Goal: Transaction & Acquisition: Purchase product/service

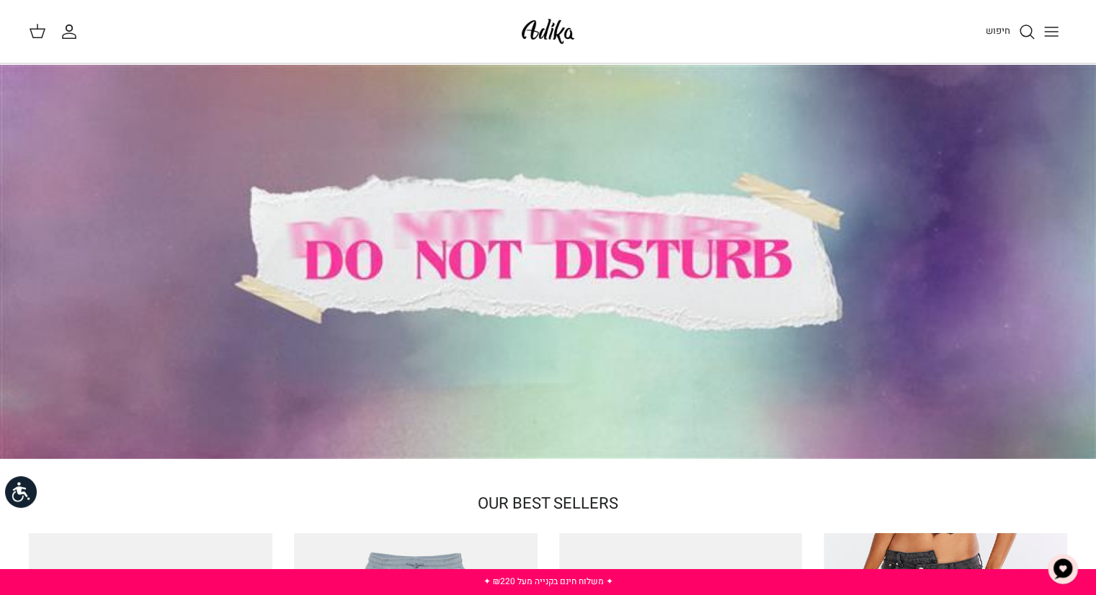
click at [1022, 35] on circle "חיפוש" at bounding box center [1026, 31] width 12 height 12
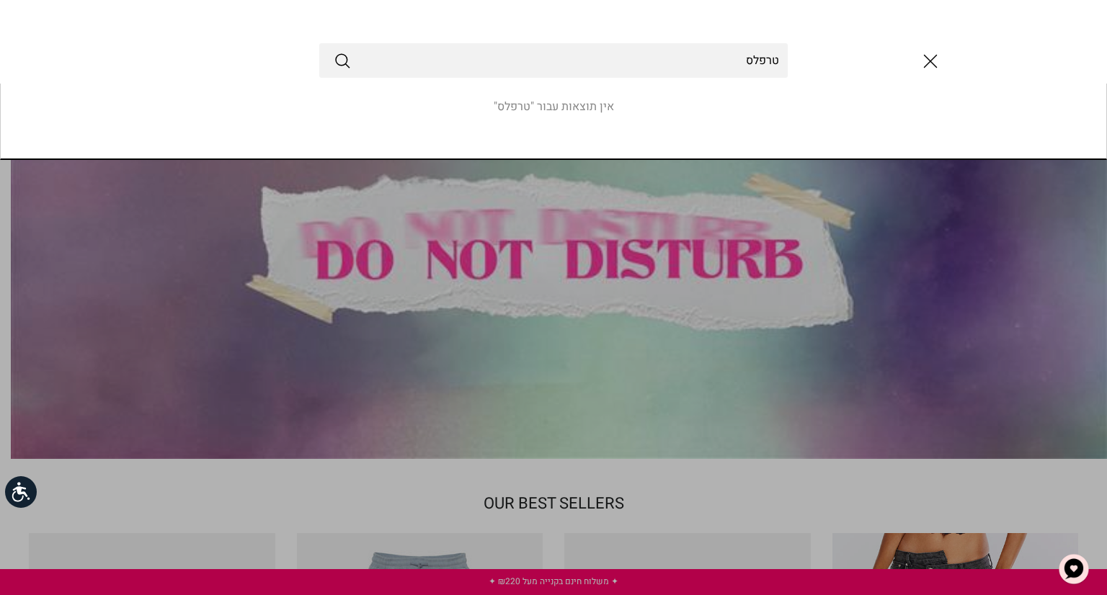
click at [334, 51] on button "Submit" at bounding box center [342, 60] width 17 height 19
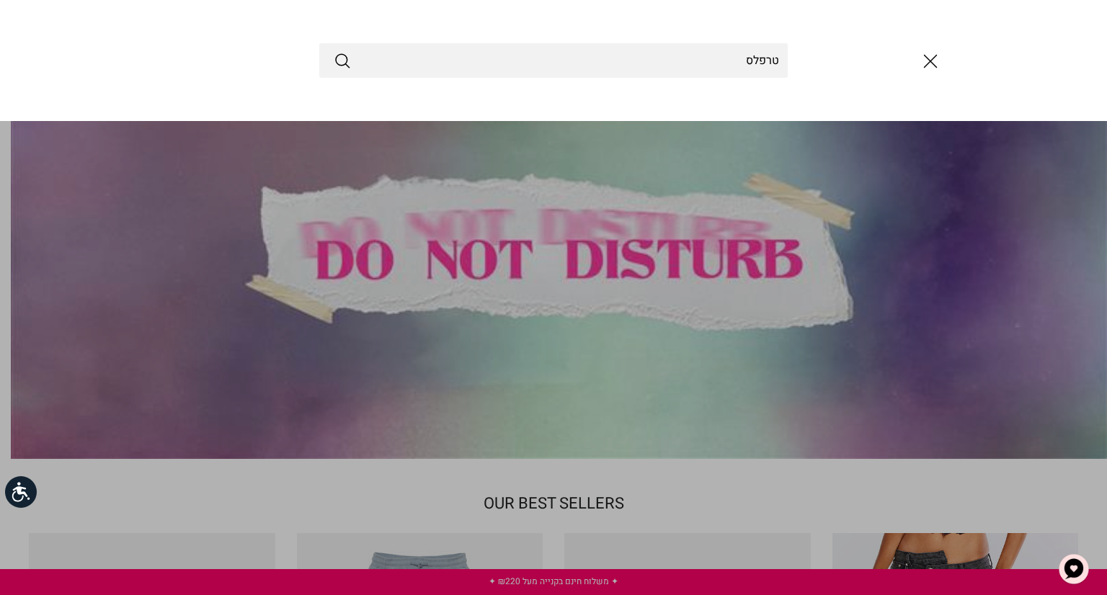
click at [911, 55] on button "סגור" at bounding box center [930, 61] width 39 height 39
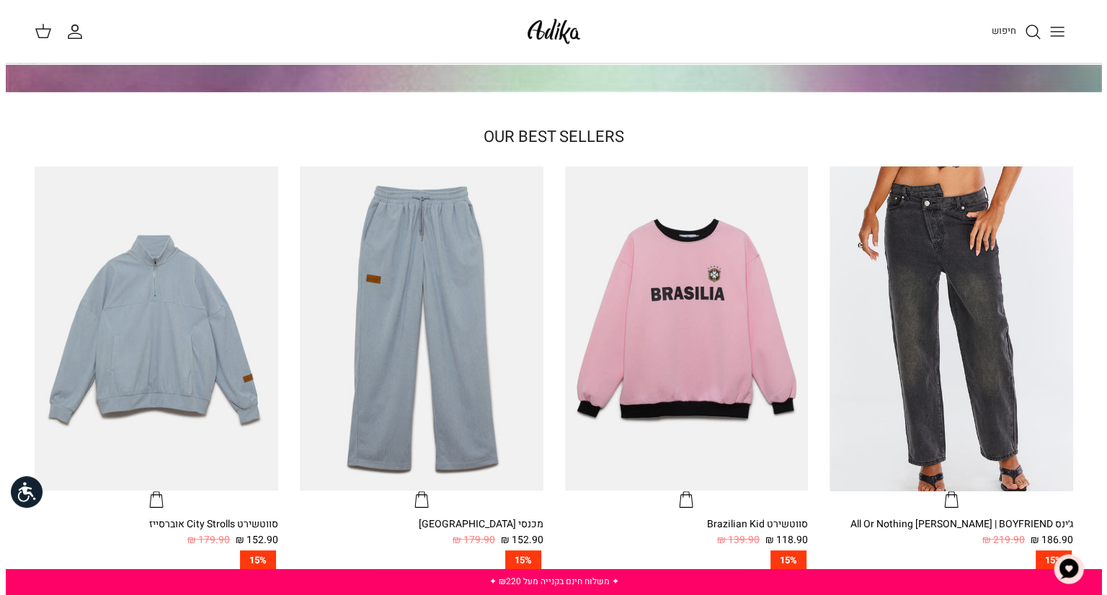
scroll to position [333, 0]
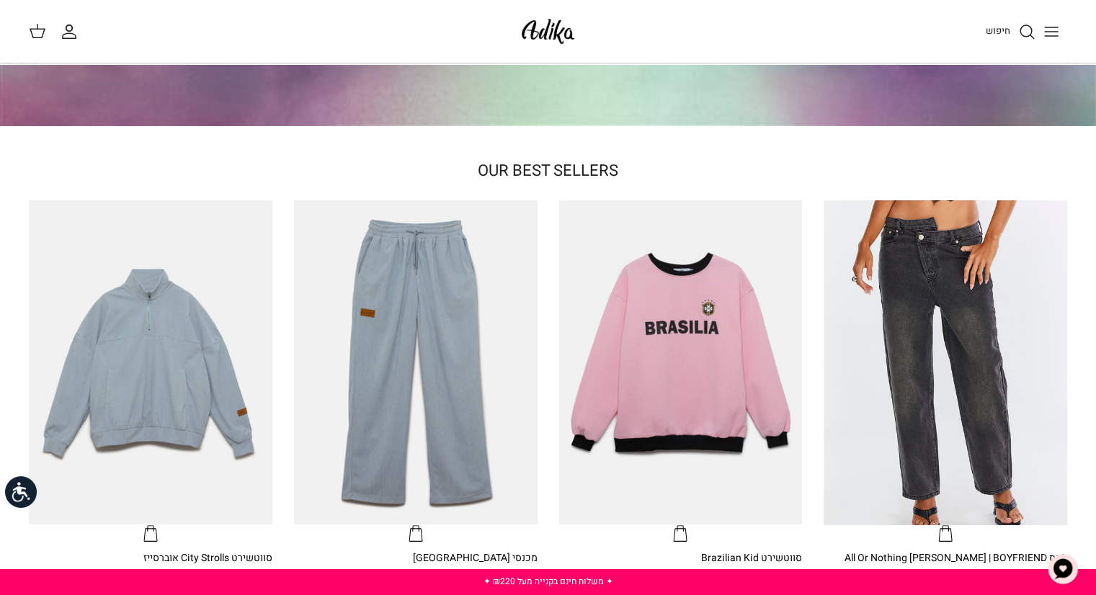
click at [1017, 29] on link "חיפוש" at bounding box center [1011, 31] width 50 height 17
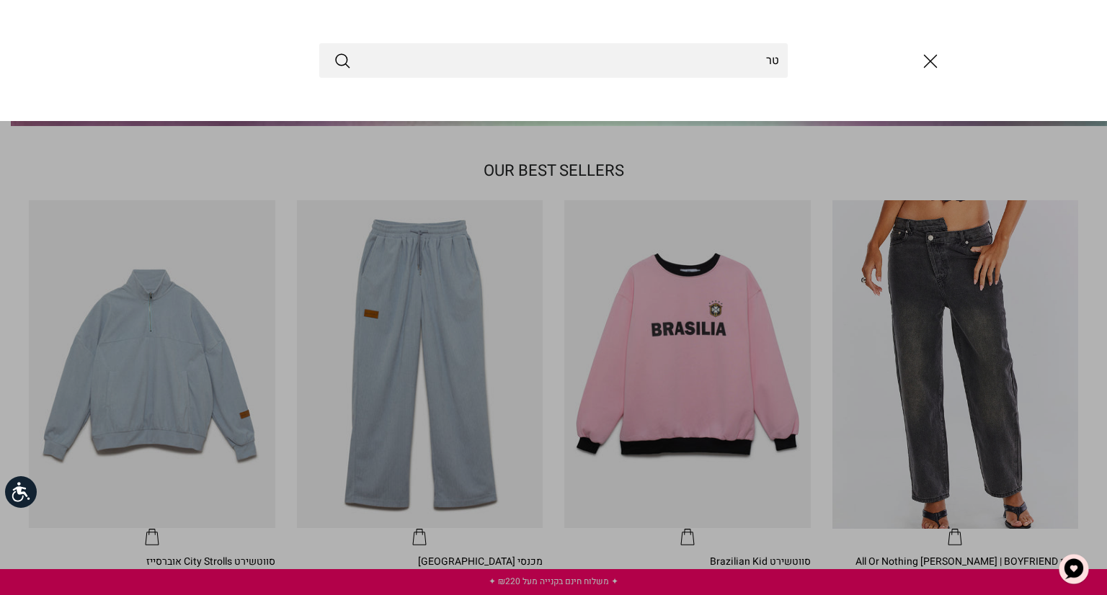
type input "ט"
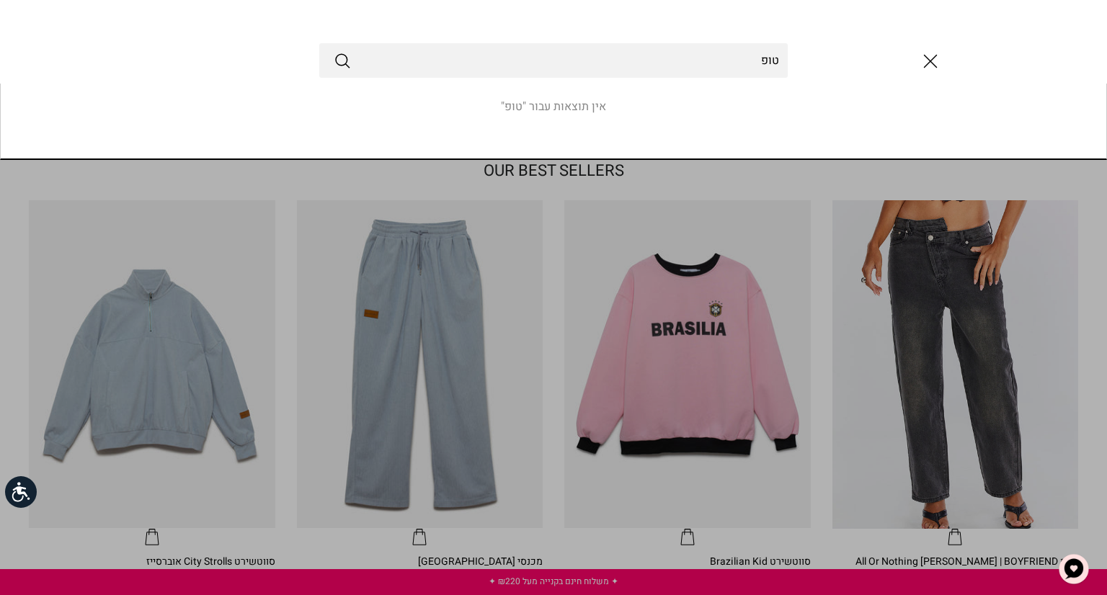
type input "טופ"
click at [334, 51] on button "Submit" at bounding box center [342, 60] width 17 height 19
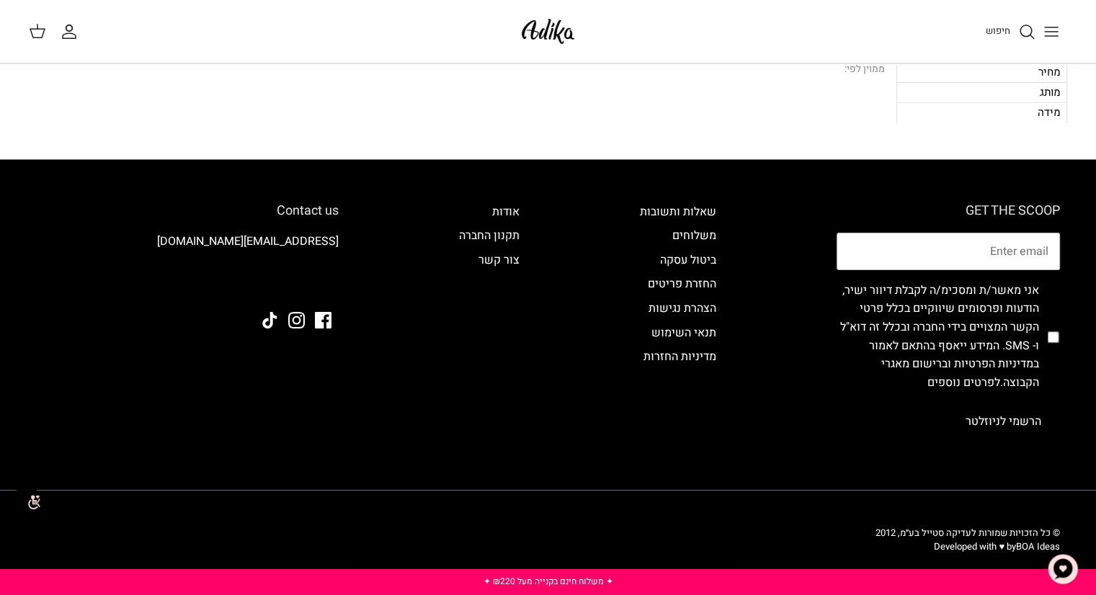
scroll to position [40, 0]
